Goal: Transaction & Acquisition: Obtain resource

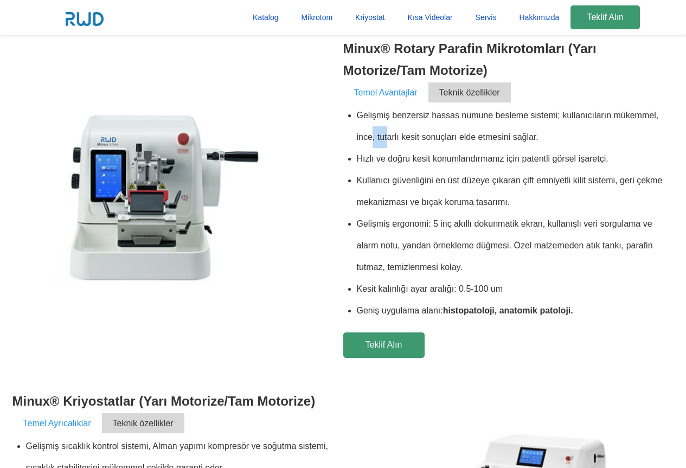
click at [402, 134] on li "Gelişmiş benzersiz hassas numune besleme sistemi; kullanıcıların mükemmel, ince…" at bounding box center [515, 126] width 317 height 43
drag, startPoint x: 440, startPoint y: 137, endPoint x: 489, endPoint y: 136, distance: 48.8
click at [485, 137] on li "Gelişmiş benzersiz hassas numune besleme sistemi; kullanıcıların mükemmel, ince…" at bounding box center [515, 126] width 317 height 43
click at [517, 136] on li "Gelişmiş benzersiz hassas numune besleme sistemi; kullanıcıların mükemmel, ince…" at bounding box center [515, 126] width 317 height 43
drag, startPoint x: 386, startPoint y: 115, endPoint x: 394, endPoint y: 114, distance: 8.2
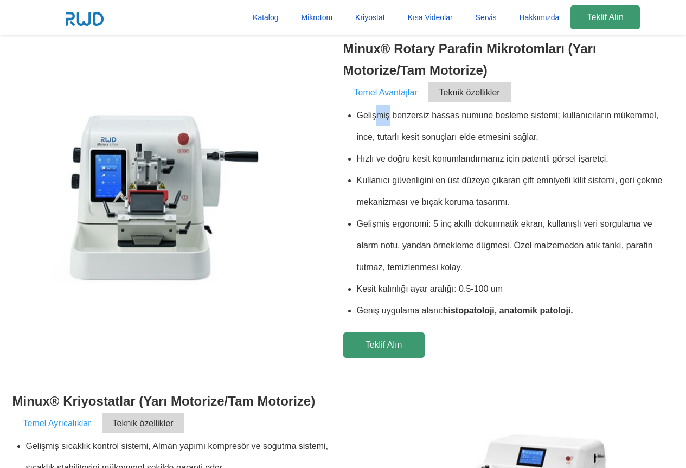
click at [391, 114] on li "Gelişmiş benzersiz hassas numune besleme sistemi; kullanıcıların mükemmel, ince…" at bounding box center [515, 126] width 317 height 43
drag, startPoint x: 447, startPoint y: 114, endPoint x: 466, endPoint y: 113, distance: 19.0
click at [453, 113] on li "Gelişmiş benzersiz hassas numune besleme sistemi; kullanıcıların mükemmel, ince…" at bounding box center [515, 126] width 317 height 43
drag, startPoint x: 480, startPoint y: 110, endPoint x: 499, endPoint y: 113, distance: 19.7
click at [491, 111] on li "Gelişmiş benzersiz hassas numune besleme sistemi; kullanıcıların mükemmel, ince…" at bounding box center [515, 126] width 317 height 43
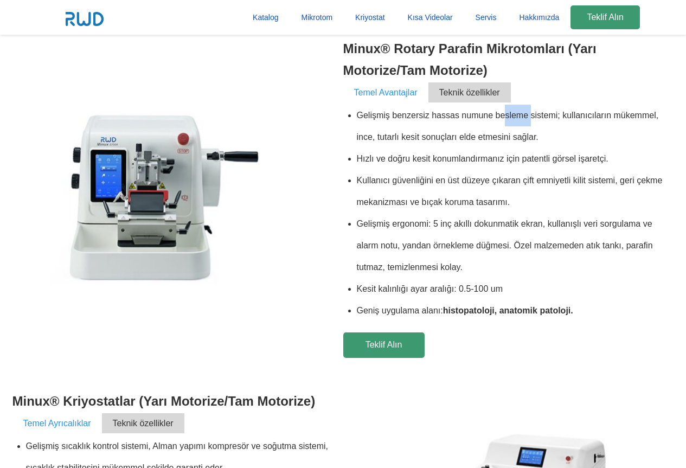
drag, startPoint x: 510, startPoint y: 113, endPoint x: 539, endPoint y: 114, distance: 29.8
click at [538, 114] on li "Gelişmiş benzersiz hassas numune besleme sistemi; kullanıcıların mükemmel, ince…" at bounding box center [515, 126] width 317 height 43
click at [587, 114] on li "Gelişmiş benzersiz hassas numune besleme sistemi; kullanıcıların mükemmel, ince…" at bounding box center [515, 126] width 317 height 43
drag, startPoint x: 620, startPoint y: 112, endPoint x: 637, endPoint y: 113, distance: 16.8
click at [629, 112] on li "Gelişmiş benzersiz hassas numune besleme sistemi; kullanıcıların mükemmel, ince…" at bounding box center [515, 126] width 317 height 43
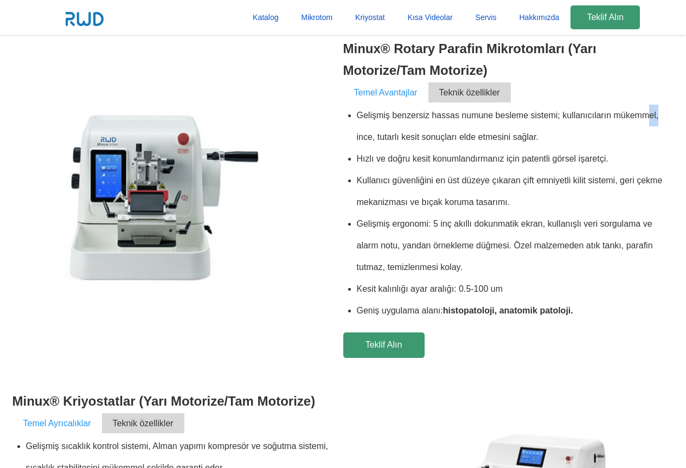
drag, startPoint x: 659, startPoint y: 112, endPoint x: 612, endPoint y: 125, distance: 49.1
click at [660, 112] on li "Gelişmiş benzersiz hassas numune besleme sistemi; kullanıcıların mükemmel, ince…" at bounding box center [515, 126] width 317 height 43
drag, startPoint x: 406, startPoint y: 158, endPoint x: 428, endPoint y: 162, distance: 22.0
click at [422, 161] on li "Hızlı ve doğru kesit konumlandırmanız için patentli görsel işaretçi." at bounding box center [515, 159] width 317 height 22
drag, startPoint x: 466, startPoint y: 164, endPoint x: 504, endPoint y: 166, distance: 38.1
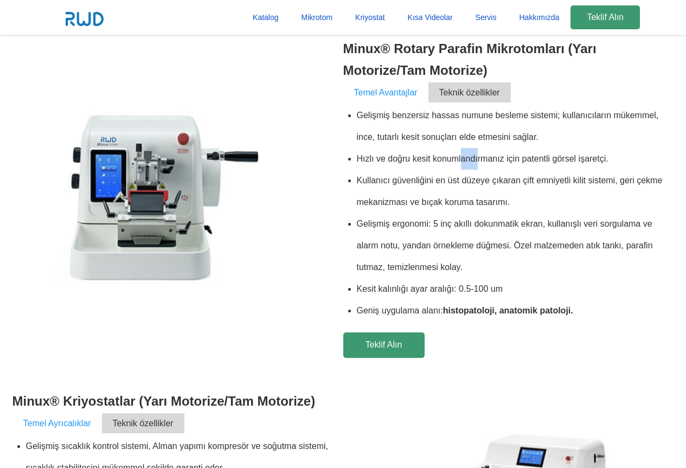
click at [490, 164] on li "Hızlı ve doğru kesit konumlandırmanız için patentli görsel işaretçi." at bounding box center [515, 159] width 317 height 22
drag, startPoint x: 544, startPoint y: 167, endPoint x: 564, endPoint y: 165, distance: 19.6
click at [558, 166] on li "Hızlı ve doğru kesit konumlandırmanız için patentli görsel işaretçi." at bounding box center [515, 159] width 317 height 22
drag, startPoint x: 575, startPoint y: 164, endPoint x: 602, endPoint y: 163, distance: 27.7
click at [602, 163] on li "Hızlı ve doğru kesit konumlandırmanız için patentli görsel işaretçi." at bounding box center [515, 159] width 317 height 22
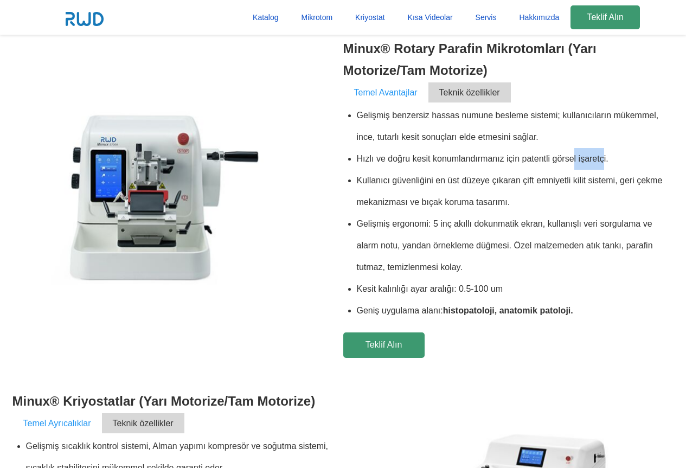
drag, startPoint x: 367, startPoint y: 178, endPoint x: 515, endPoint y: 182, distance: 147.5
click at [415, 179] on li "Kullanıcı güvenliğini en üst düzeye çıkaran çift emniyetli kilit sistemi, geri …" at bounding box center [515, 191] width 317 height 43
click at [503, 183] on li "Kullanıcı güvenliğini en üst düzeye çıkaran çift emniyetli kilit sistemi, geri …" at bounding box center [515, 191] width 317 height 43
drag, startPoint x: 561, startPoint y: 179, endPoint x: 574, endPoint y: 178, distance: 13.6
click at [569, 179] on li "Kullanıcı güvenliğini en üst düzeye çıkaran çift emniyetli kilit sistemi, geri …" at bounding box center [515, 191] width 317 height 43
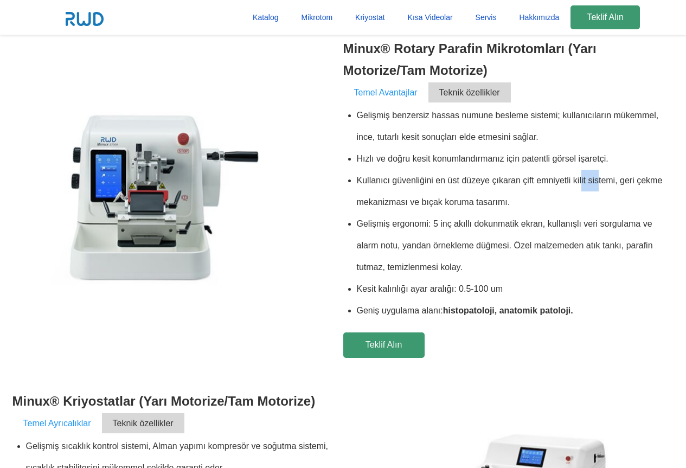
drag, startPoint x: 599, startPoint y: 177, endPoint x: 607, endPoint y: 178, distance: 8.2
click at [603, 177] on li "Kullanıcı güvenliğini en üst düzeye çıkaran çift emniyetli kilit sistemi, geri …" at bounding box center [515, 191] width 317 height 43
drag, startPoint x: 646, startPoint y: 178, endPoint x: 652, endPoint y: 181, distance: 6.9
click at [652, 180] on li "Kullanıcı güvenliğini en üst düzeye çıkaran çift emniyetli kilit sistemi, geri …" at bounding box center [515, 191] width 317 height 43
click at [425, 201] on li "Kullanıcı güvenliğini en üst düzeye çıkaran çift emniyetli kilit sistemi, geri …" at bounding box center [515, 191] width 317 height 43
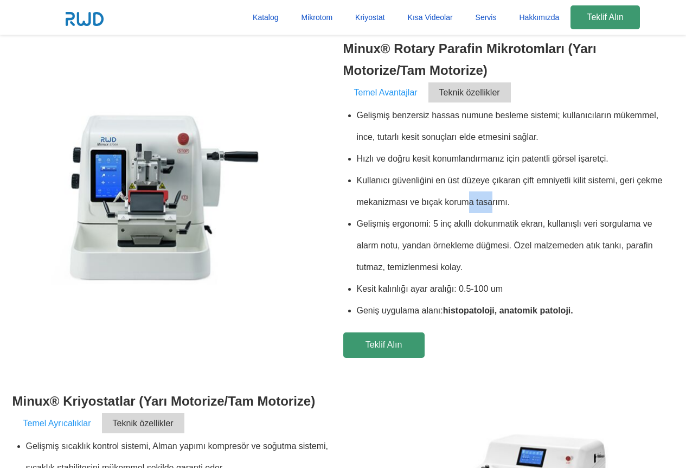
drag, startPoint x: 493, startPoint y: 203, endPoint x: 510, endPoint y: 204, distance: 17.4
click at [509, 204] on li "Kullanıcı güvenliğini en üst düzeye çıkaran çift emniyetli kilit sistemi, geri …" at bounding box center [515, 191] width 317 height 43
drag, startPoint x: 369, startPoint y: 226, endPoint x: 403, endPoint y: 223, distance: 34.2
click at [401, 223] on li "Gelişmiş ergonomi: 5 inç akıllı dokunmatik ekran, kullanışlı veri sorgulama ve …" at bounding box center [515, 245] width 317 height 65
drag, startPoint x: 498, startPoint y: 226, endPoint x: 503, endPoint y: 226, distance: 5.4
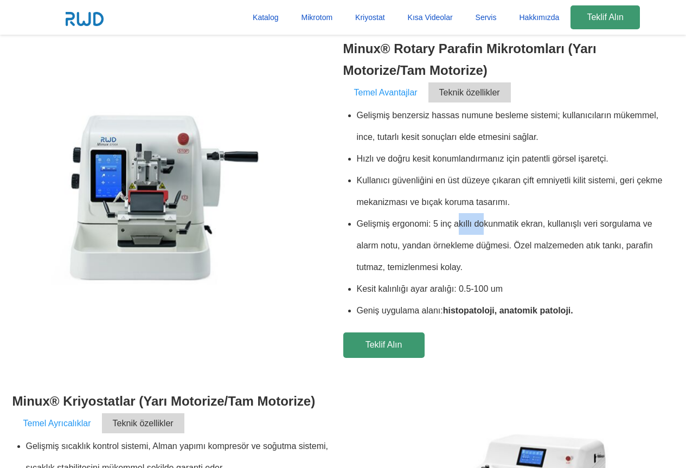
click at [503, 226] on li "Gelişmiş ergonomi: 5 inç akıllı dokunmatik ekran, kullanışlı veri sorgulama ve …" at bounding box center [515, 245] width 317 height 65
click at [562, 226] on li "Gelişmiş ergonomi: 5 inç akıllı dokunmatik ekran, kullanışlı veri sorgulama ve …" at bounding box center [515, 245] width 317 height 65
drag, startPoint x: 613, startPoint y: 221, endPoint x: 641, endPoint y: 221, distance: 28.2
click at [635, 221] on li "Gelişmiş ergonomi: 5 inç akıllı dokunmatik ekran, kullanışlı veri sorgulama ve …" at bounding box center [515, 245] width 317 height 65
click at [657, 221] on li "Gelişmiş ergonomi: 5 inç akıllı dokunmatik ekran, kullanışlı veri sorgulama ve …" at bounding box center [515, 245] width 317 height 65
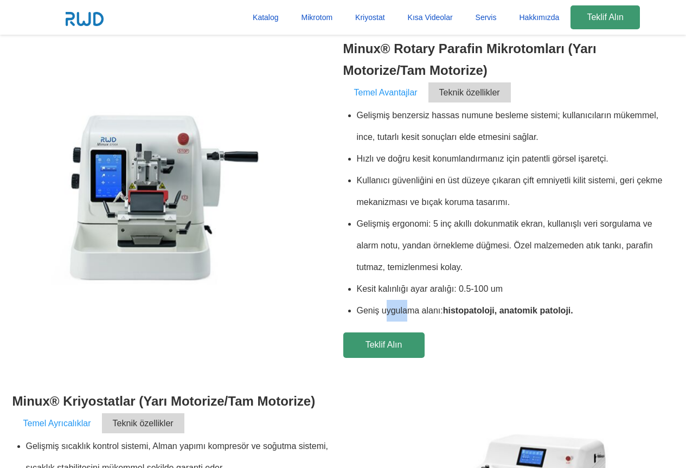
drag, startPoint x: 415, startPoint y: 307, endPoint x: 421, endPoint y: 307, distance: 6.0
click at [421, 307] on li "Geniş uygulama alanı: histopatoloji, anatomik patoloji." at bounding box center [515, 311] width 317 height 22
drag, startPoint x: 497, startPoint y: 307, endPoint x: 545, endPoint y: 306, distance: 48.3
click at [542, 306] on b "histopatoloji, anatomik patoloji." at bounding box center [508, 310] width 130 height 9
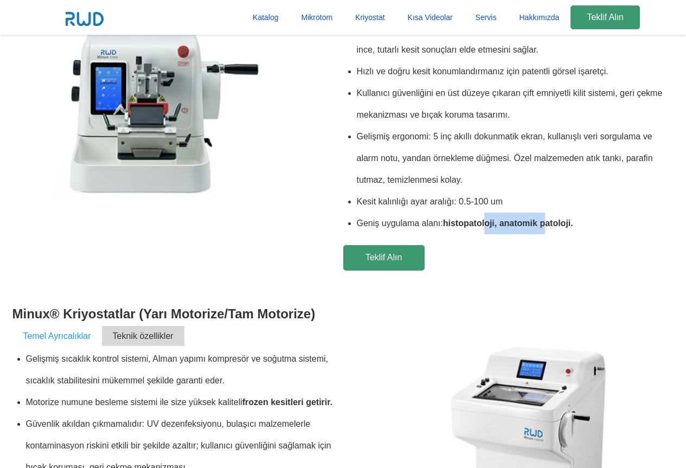
scroll to position [542, 0]
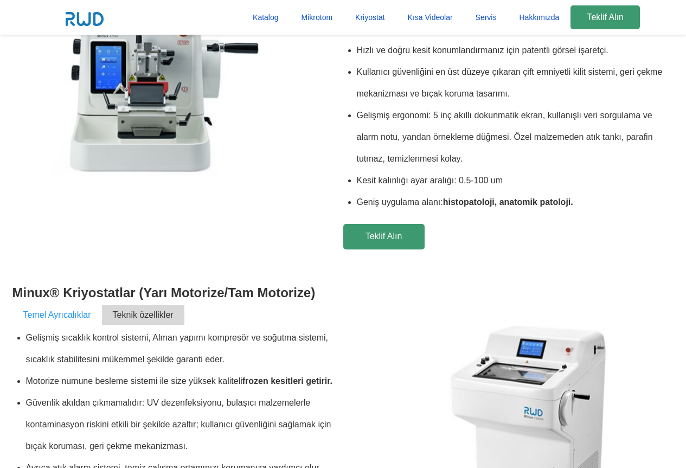
click at [401, 277] on div at bounding box center [508, 410] width 331 height 278
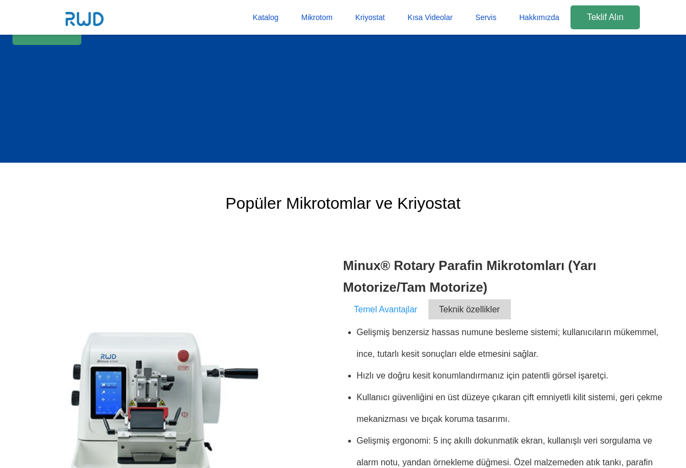
scroll to position [325, 0]
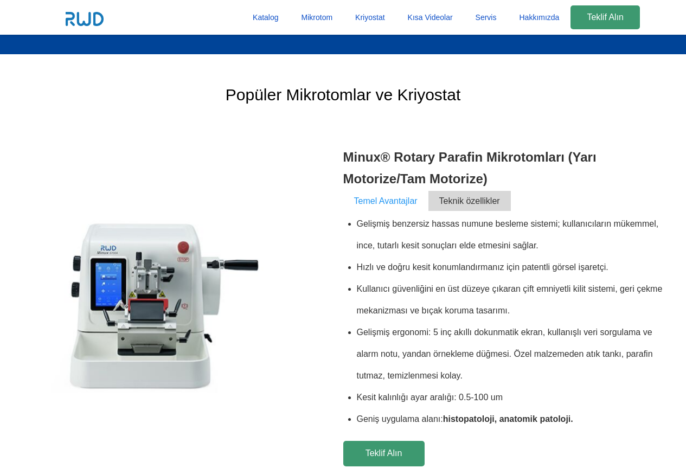
click at [371, 203] on span "Temel Avantajlar" at bounding box center [385, 201] width 85 height 20
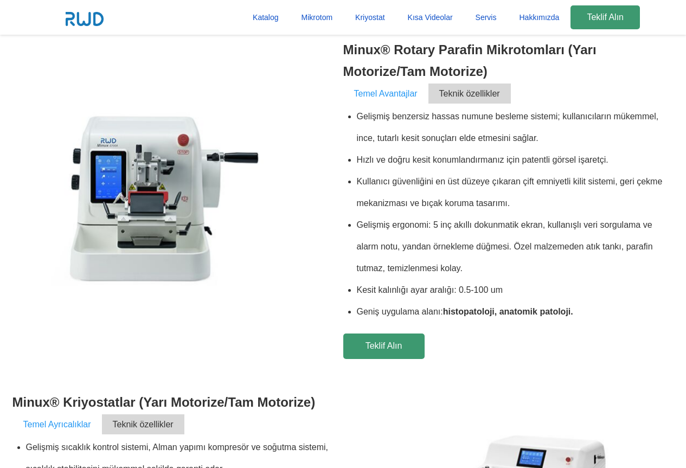
scroll to position [434, 0]
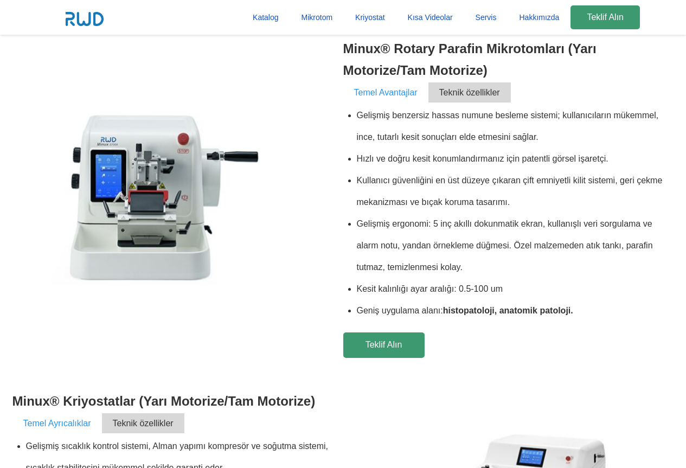
click at [202, 227] on img at bounding box center [144, 193] width 265 height 224
click at [387, 337] on link "Teklif Alın" at bounding box center [383, 344] width 81 height 25
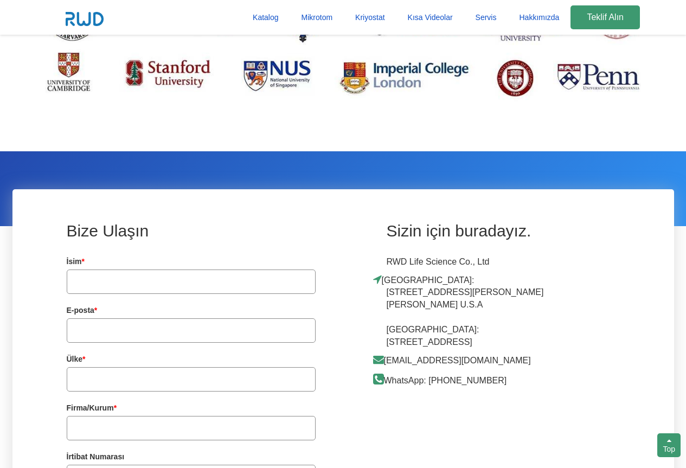
scroll to position [2262, 0]
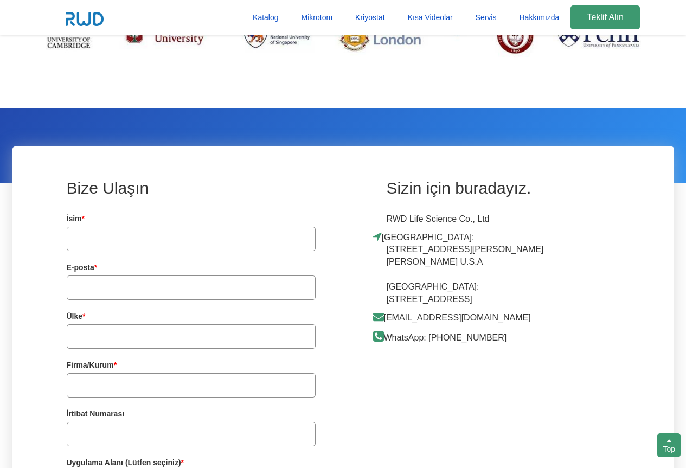
drag, startPoint x: 422, startPoint y: 306, endPoint x: 450, endPoint y: 305, distance: 28.2
click at [450, 305] on p "[GEOGRAPHIC_DATA]: [STREET_ADDRESS][PERSON_NAME][PERSON_NAME] U.S.A [GEOGRAPHIC…" at bounding box center [473, 268] width 172 height 75
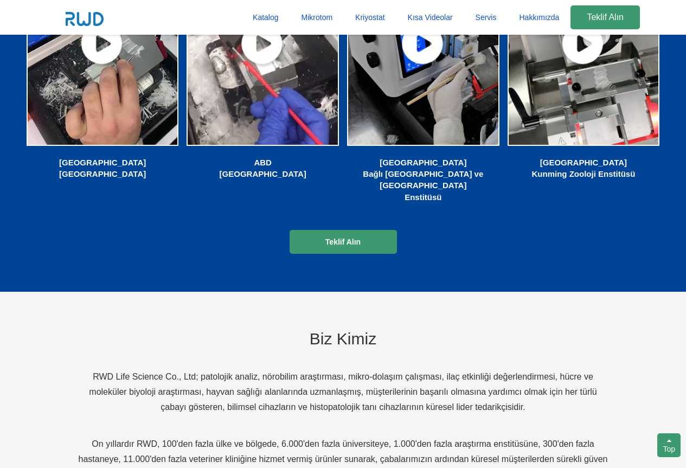
scroll to position [1394, 0]
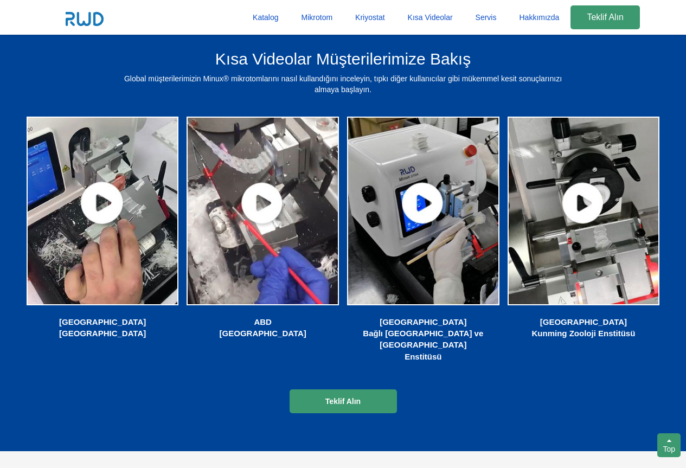
click at [104, 202] on img at bounding box center [102, 211] width 155 height 192
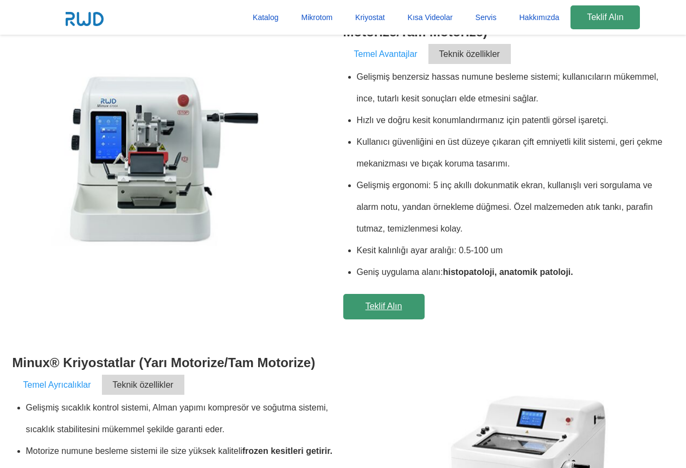
scroll to position [364, 0]
